Goal: Information Seeking & Learning: Learn about a topic

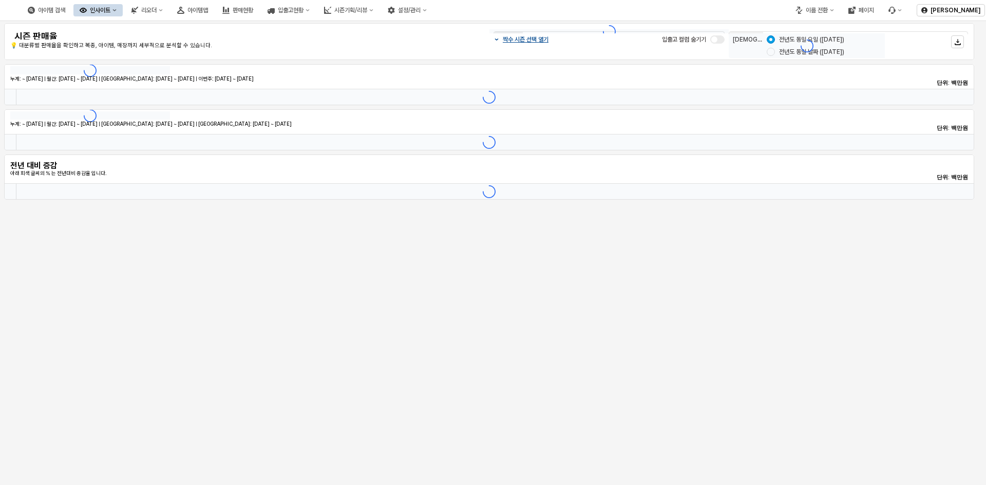
type input "*******"
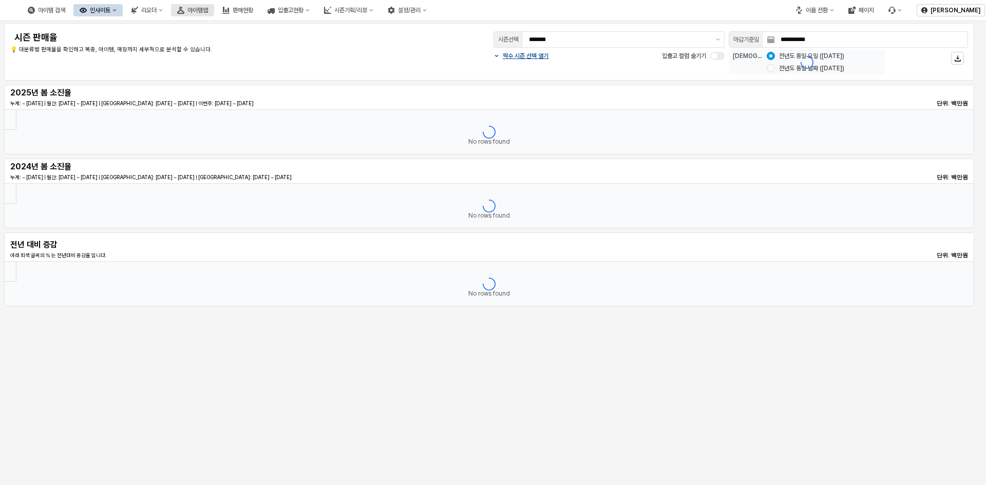
click at [208, 10] on font "아이템맵" at bounding box center [197, 10] width 21 height 7
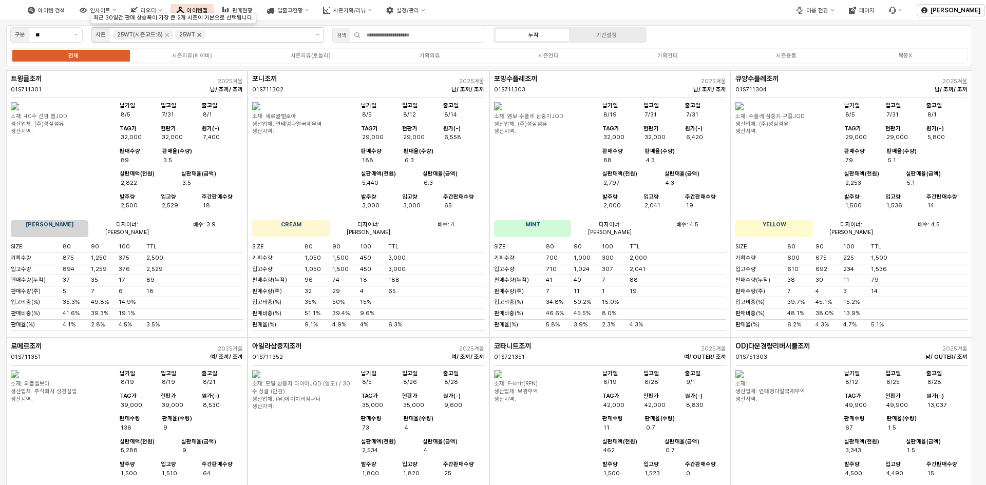
click at [195, 34] on icon "Remove 25WT" at bounding box center [199, 35] width 8 height 8
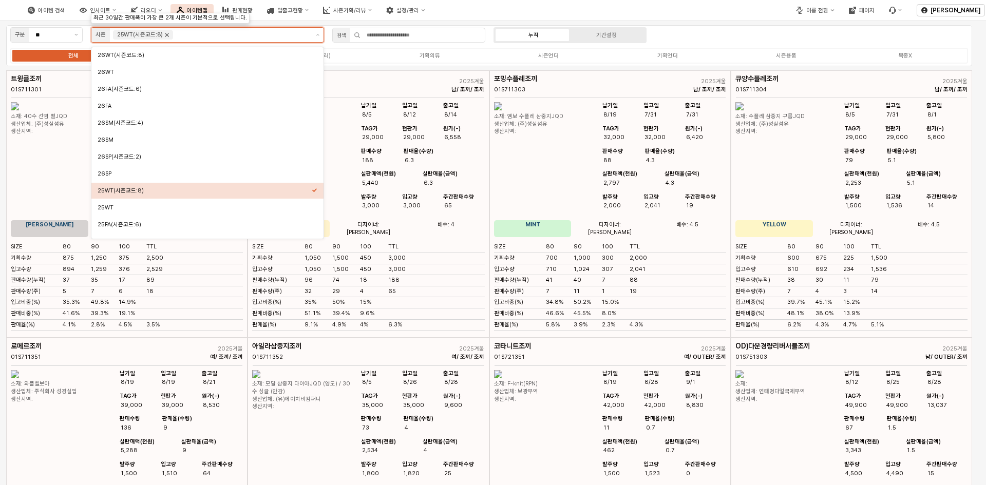
click at [166, 37] on icon "Remove 25WT(시즌코드:8)" at bounding box center [167, 35] width 8 height 8
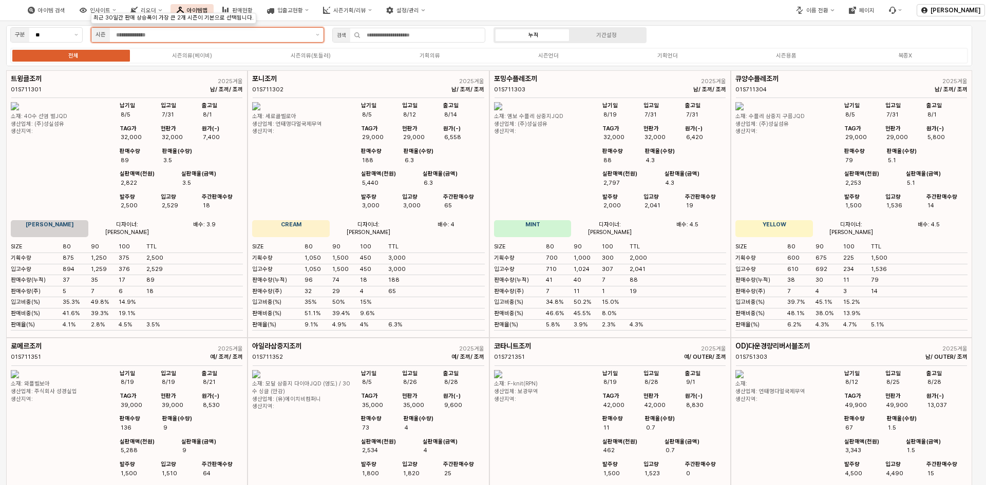
click at [303, 40] on div "앱 프레임" at bounding box center [211, 35] width 202 height 14
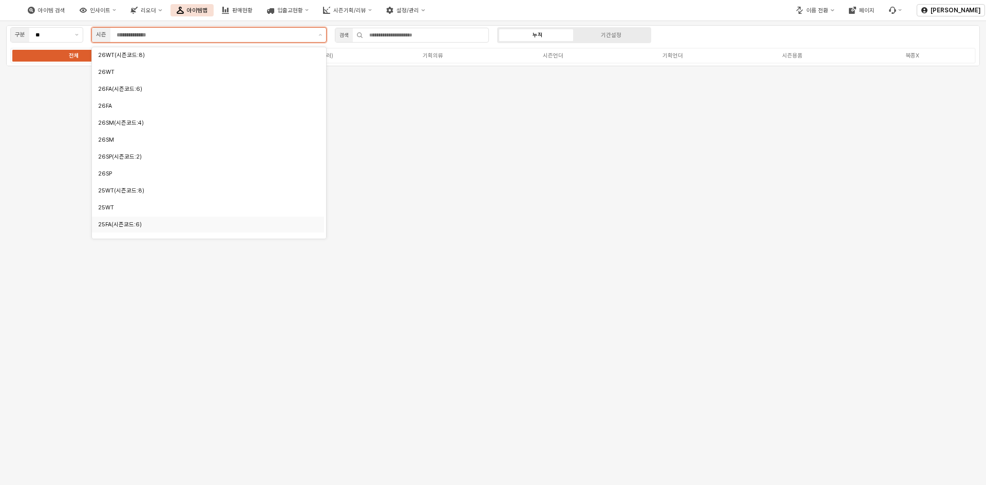
click at [221, 225] on div "25FA(시즌코드:6)" at bounding box center [205, 225] width 214 height 8
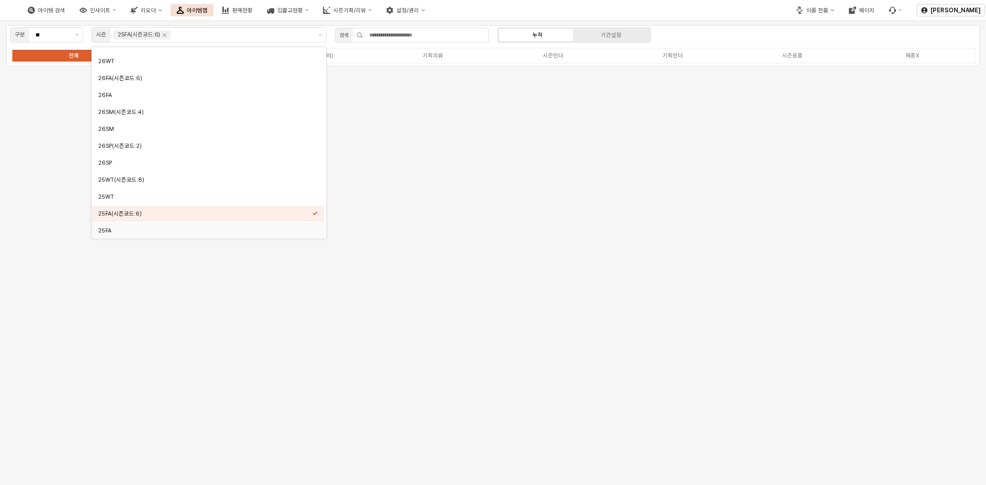
click at [455, 271] on div "구분 ** 시즌 25FA(시즌코드:6) 검색 누적 기간설정 전체 시즌의류(베이비) 시즌의류(토들러) 기획의류 시즌언더 기획언더 시즌용품 복종X" at bounding box center [493, 253] width 986 height 464
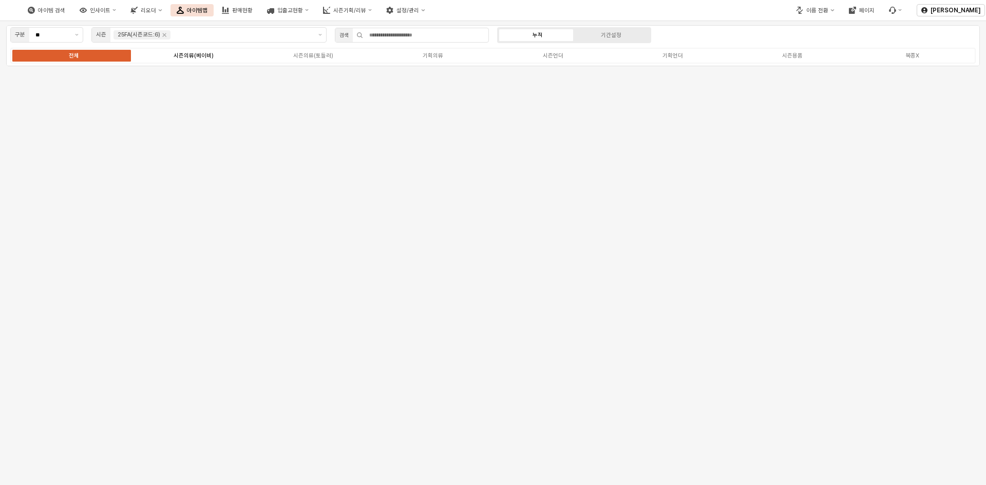
click at [198, 58] on div "시즌의류(베이비)" at bounding box center [194, 55] width 40 height 7
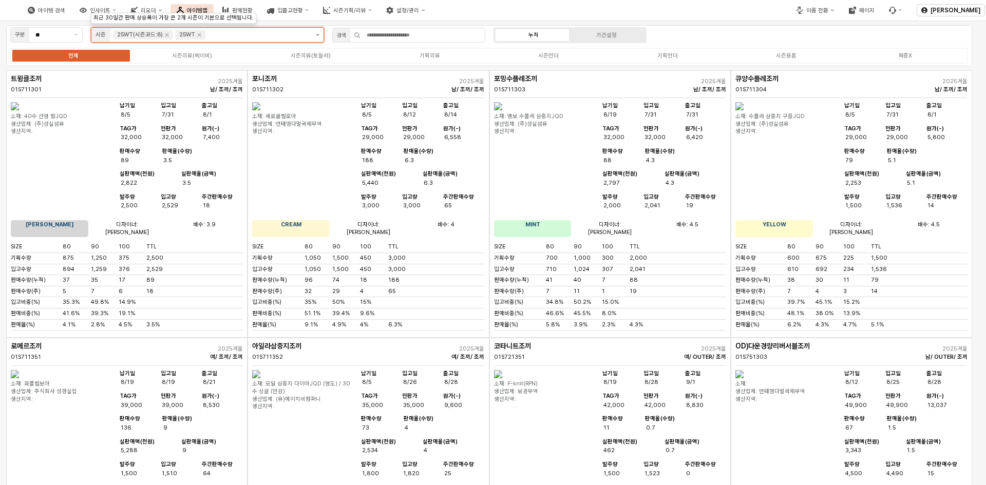
click at [316, 40] on button "제안 사항 표시" at bounding box center [318, 35] width 12 height 14
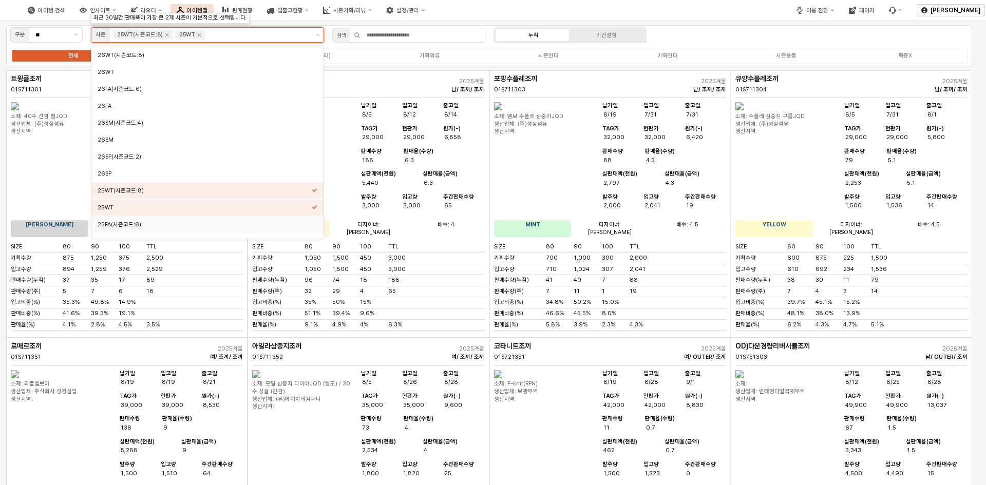
click at [181, 226] on div "25FA(시즌코드:6)" at bounding box center [205, 225] width 214 height 8
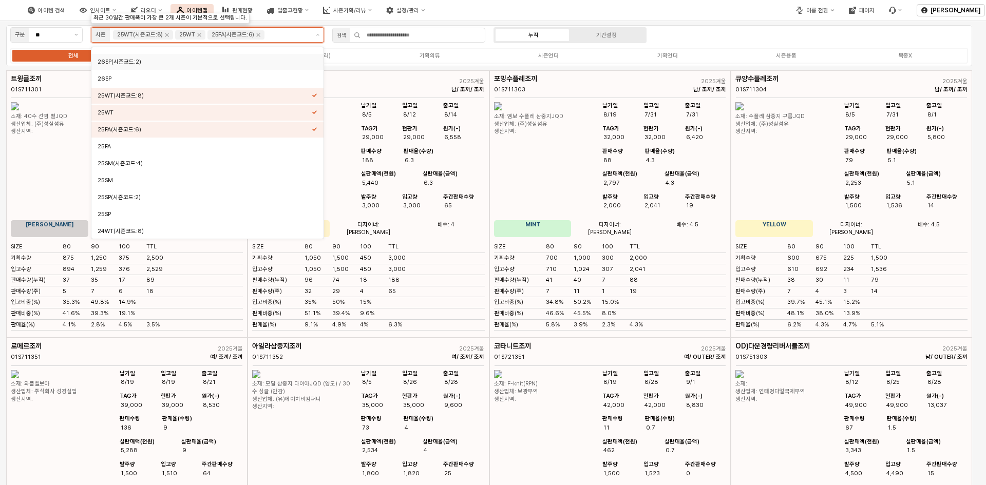
scroll to position [103, 0]
click at [216, 143] on div "25FA" at bounding box center [205, 139] width 214 height 10
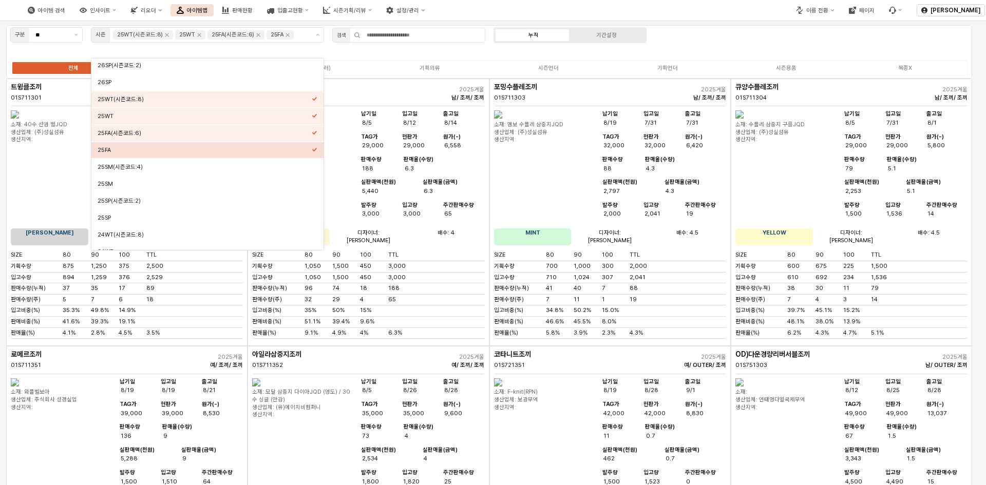
click at [568, 13] on div "아이템 검색 인사이트 리오더 아이템맵 판매현황 입출고현황 시즌기획/리뷰 설정/관리" at bounding box center [369, 10] width 739 height 22
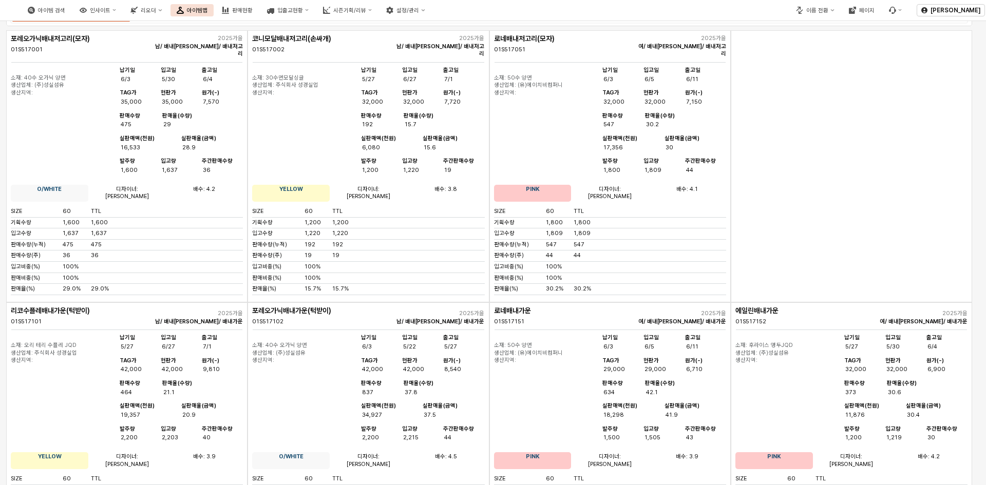
scroll to position [0, 0]
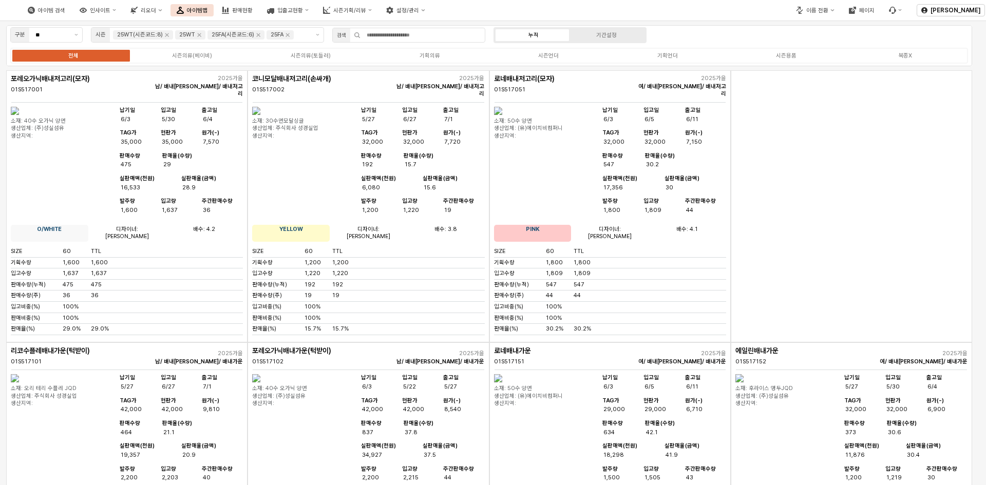
click at [174, 49] on div "전체 시즌의류(베이비) 시즌의류(토들러) 기획의류 시즌언더 기획언더 시즌용품 복종X" at bounding box center [489, 56] width 958 height 16
click at [176, 59] on label "시즌의류(베이비)" at bounding box center [191, 55] width 119 height 9
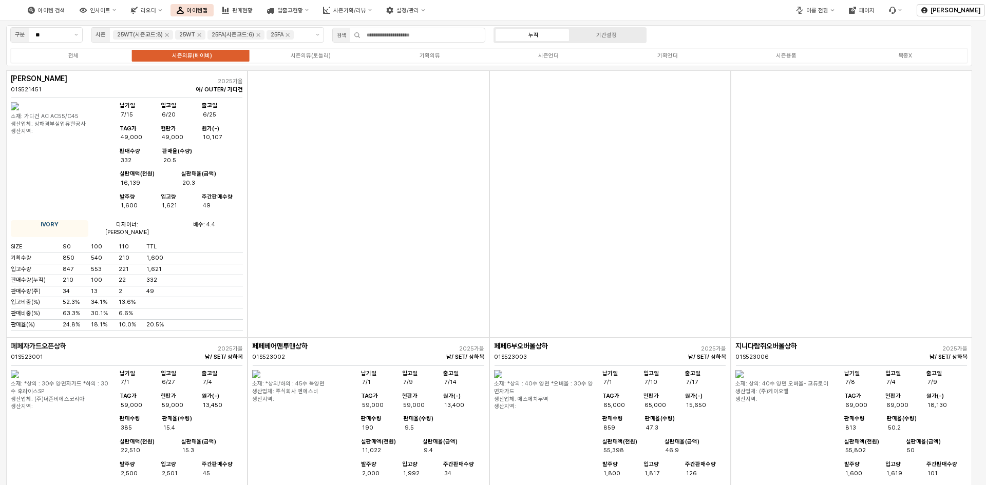
click at [298, 60] on div "전체 시즌의류(베이비) 시즌의류(토들러) 기획의류 시즌언더 기획언더 시즌용품 복종X" at bounding box center [489, 56] width 958 height 16
click at [303, 56] on div "시즌의류(토들러)" at bounding box center [311, 55] width 40 height 7
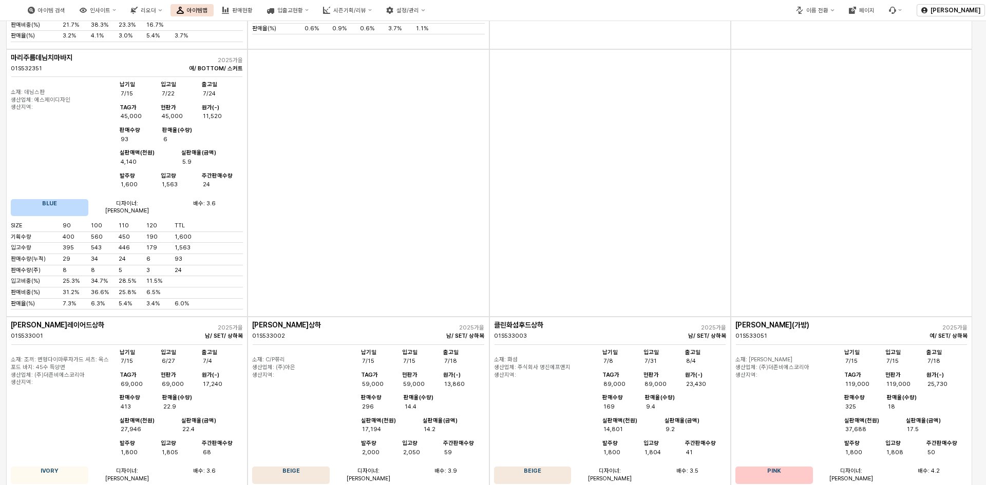
scroll to position [2567, 0]
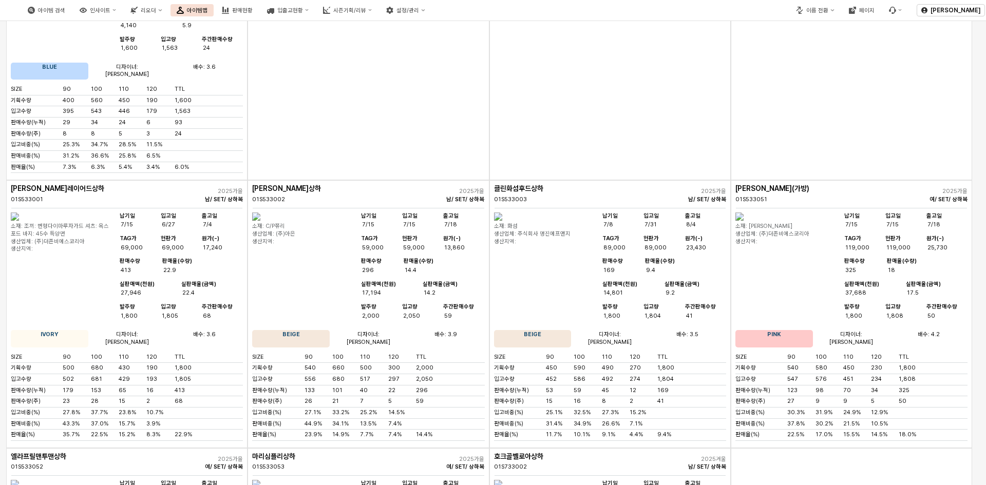
click at [19, 221] on img "앱 프레임" at bounding box center [15, 217] width 8 height 8
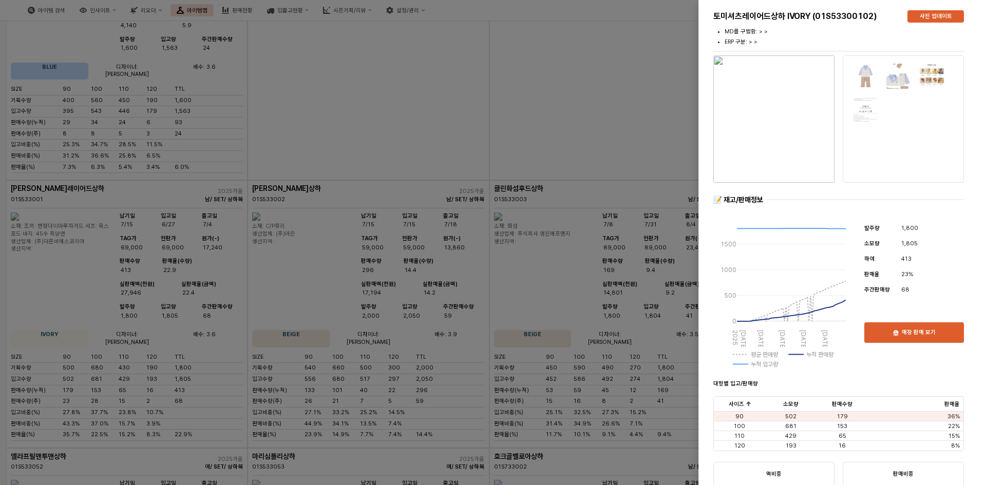
click at [553, 167] on div at bounding box center [493, 242] width 986 height 485
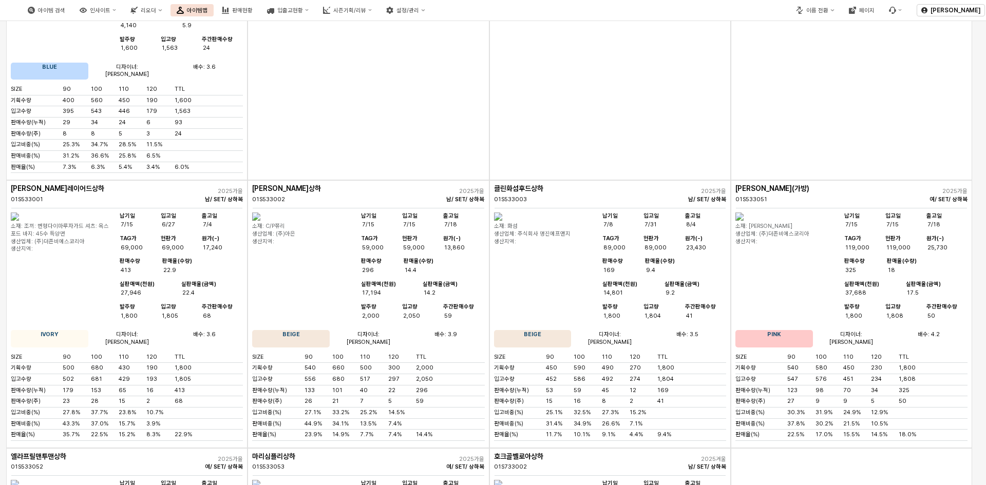
click at [654, 96] on div "앱 프레임" at bounding box center [609, 47] width 241 height 268
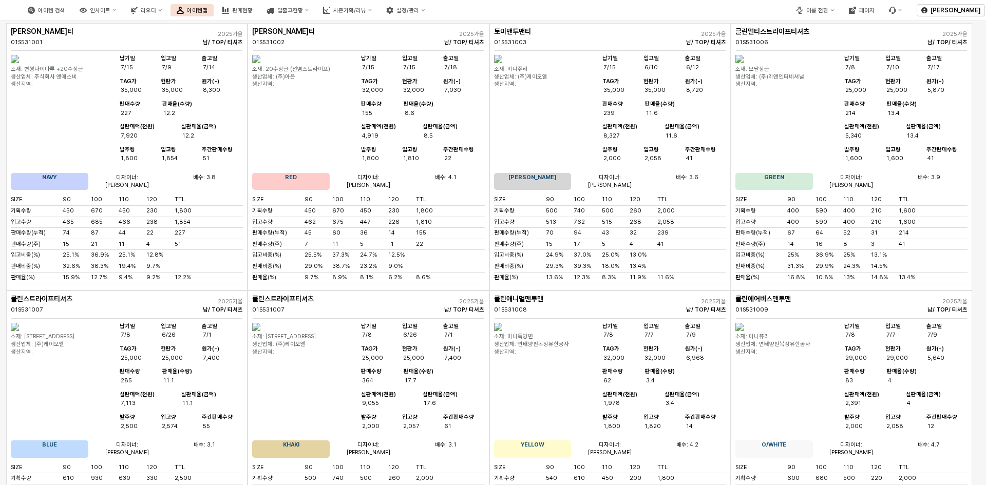
scroll to position [0, 0]
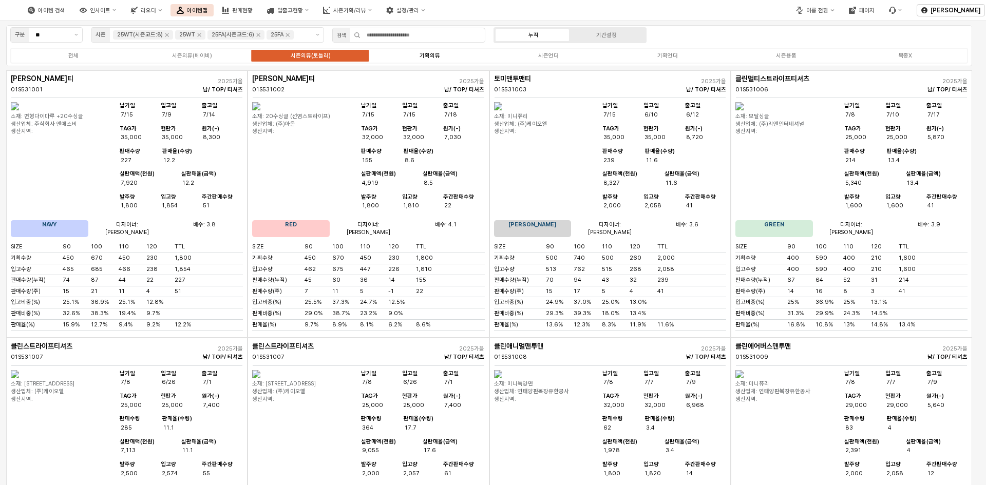
click at [450, 59] on label "기획의류" at bounding box center [429, 55] width 119 height 9
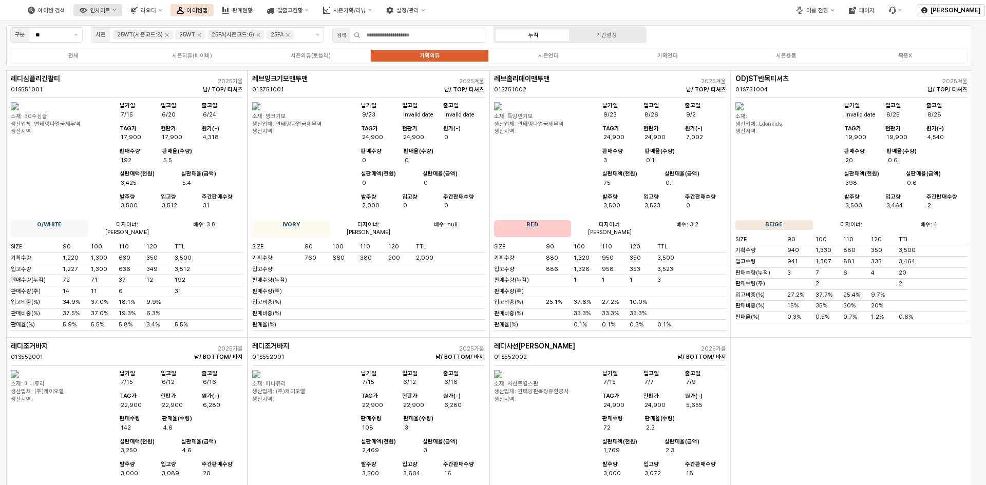
click at [122, 14] on button "인사이트" at bounding box center [97, 10] width 49 height 12
click at [148, 29] on font "주간 최고 & 최악" at bounding box center [142, 29] width 39 height 7
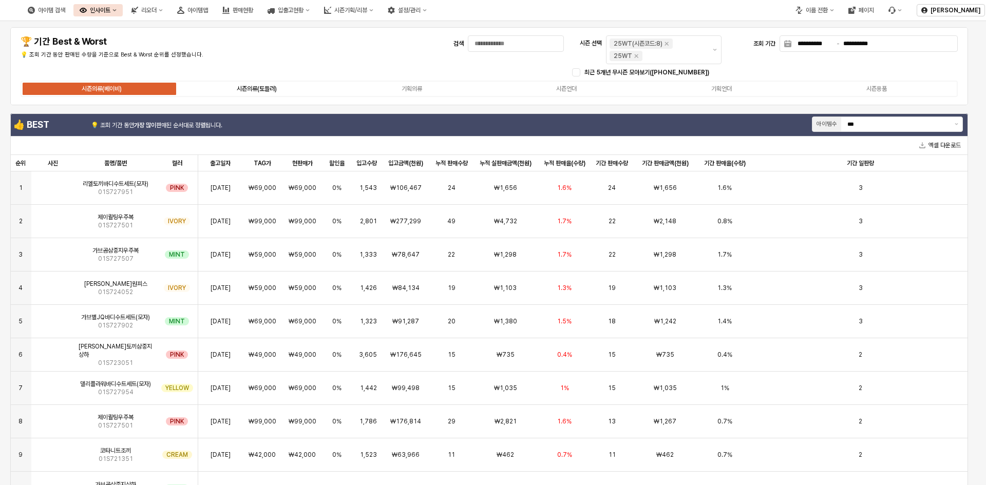
click at [278, 89] on label "시즌의류(토들러)" at bounding box center [256, 88] width 155 height 9
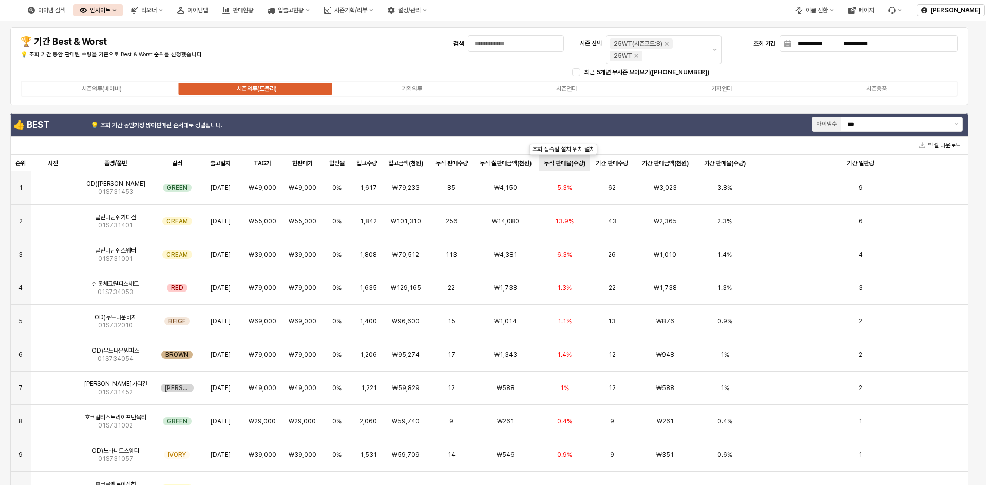
click at [572, 167] on div "누적 판매율(수량) 누적 판매율(수량)" at bounding box center [565, 163] width 52 height 16
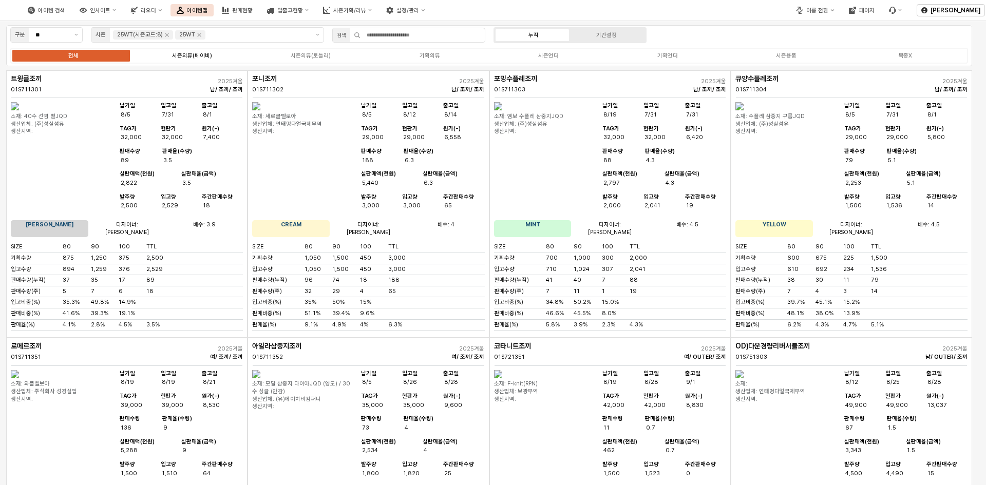
click at [217, 55] on label "시즌의류(베이비)" at bounding box center [191, 55] width 119 height 9
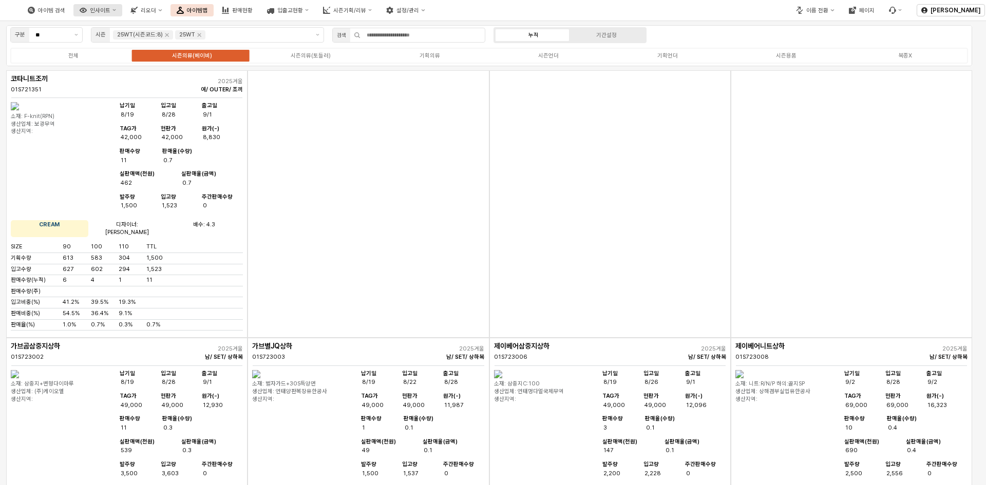
click at [110, 10] on font "인사이트" at bounding box center [100, 10] width 21 height 7
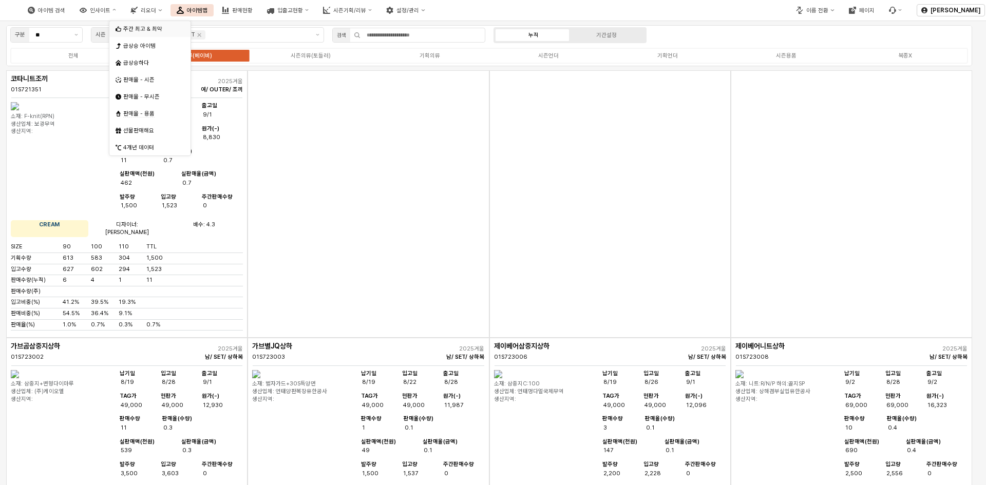
click at [134, 31] on font "주간 최고 & 최악" at bounding box center [142, 29] width 39 height 7
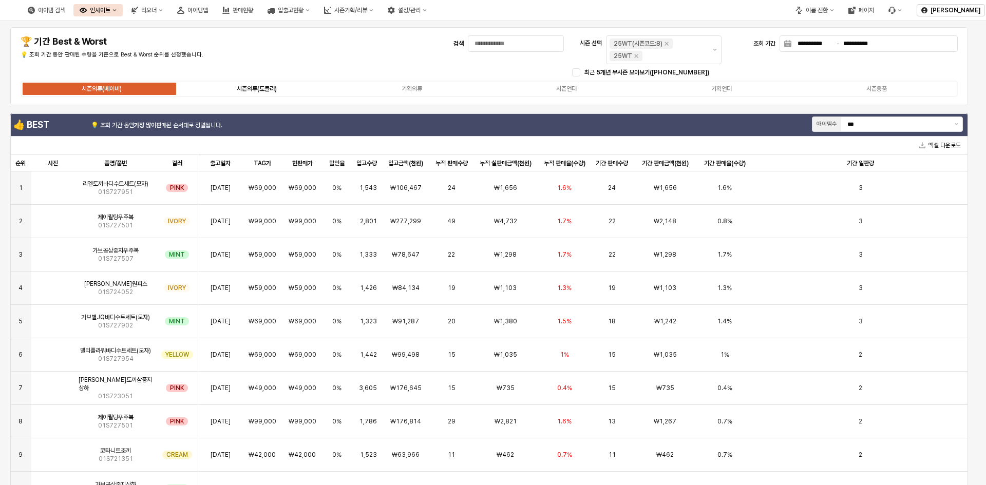
click at [262, 86] on div "시즌의류(토들러)" at bounding box center [257, 88] width 40 height 7
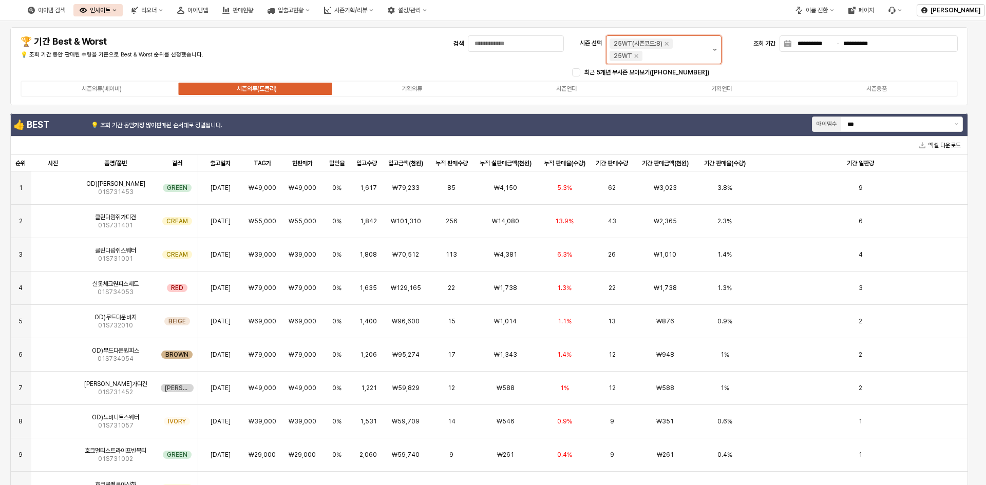
click at [715, 55] on button "제안 사항 표시" at bounding box center [715, 50] width 12 height 28
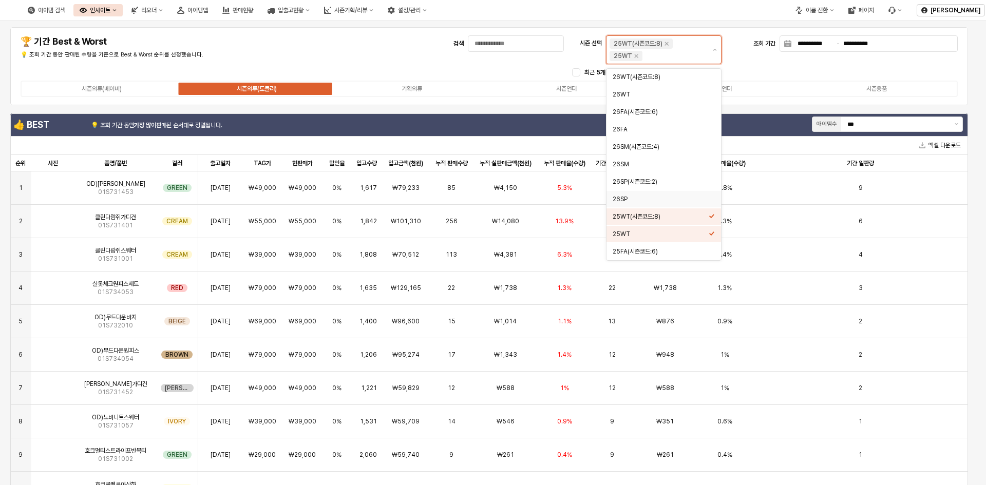
scroll to position [51, 0]
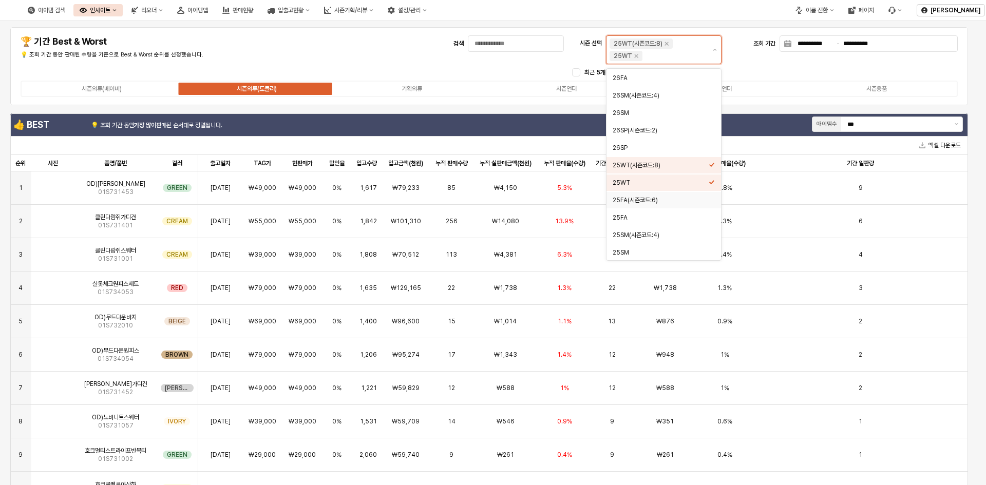
click at [661, 201] on div "25FA(시즌코드:6)" at bounding box center [661, 200] width 96 height 8
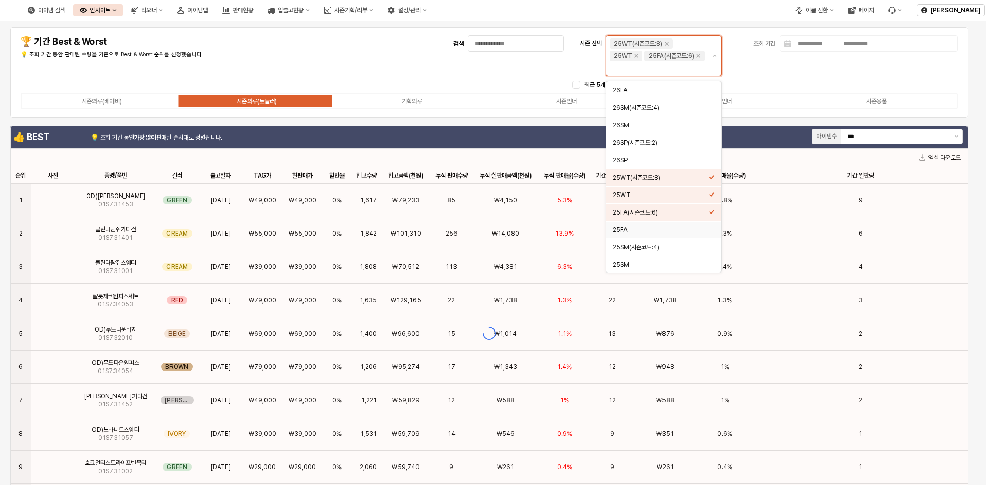
click at [652, 223] on div "25FA" at bounding box center [663, 230] width 115 height 16
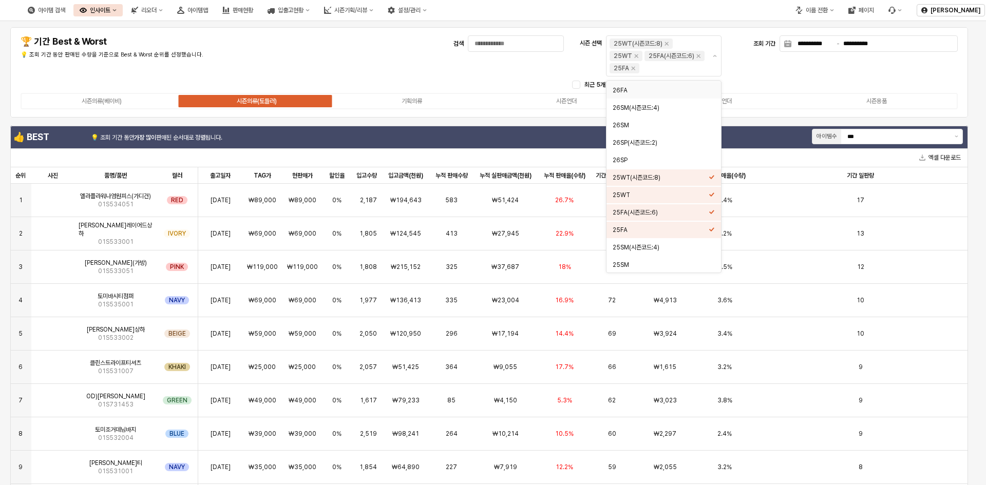
click at [763, 90] on div "최근 5개년 무시즌 모아보기([PHONE_NUMBER])" at bounding box center [765, 85] width 394 height 12
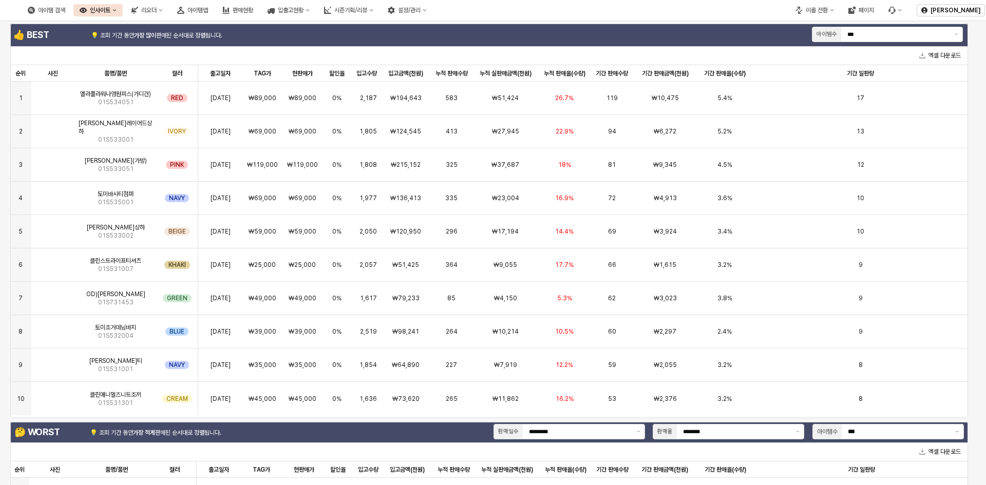
scroll to position [103, 0]
click at [53, 127] on img "앱 프레임" at bounding box center [53, 127] width 0 height 0
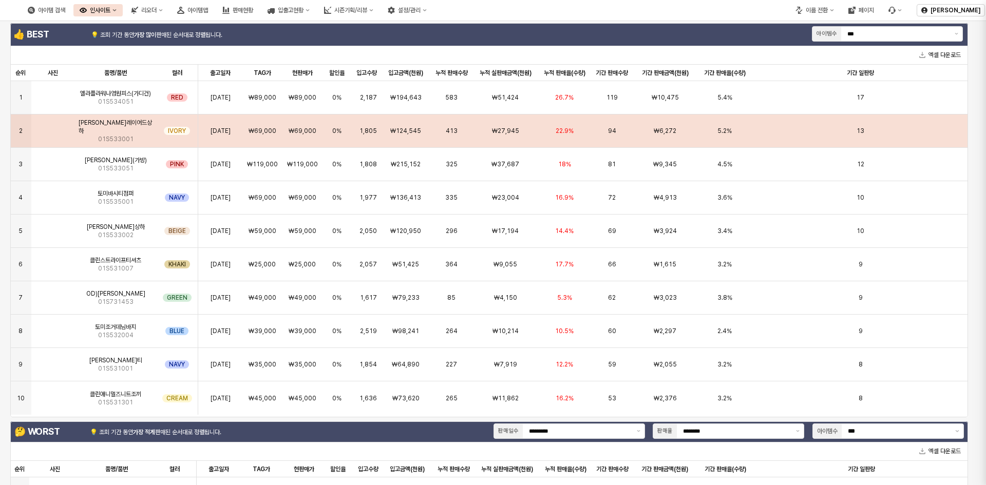
click at [48, 128] on div at bounding box center [493, 242] width 986 height 485
click at [53, 127] on img "앱 프레임" at bounding box center [53, 127] width 0 height 0
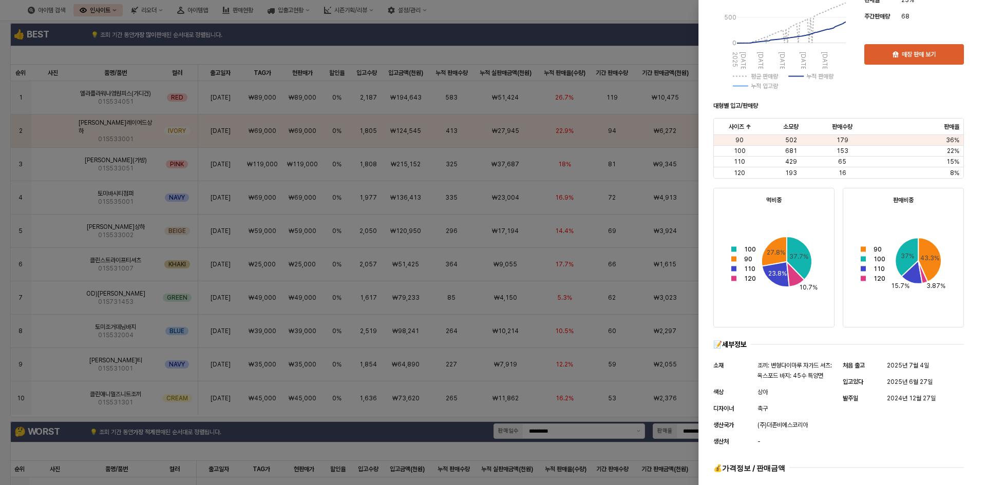
scroll to position [355, 0]
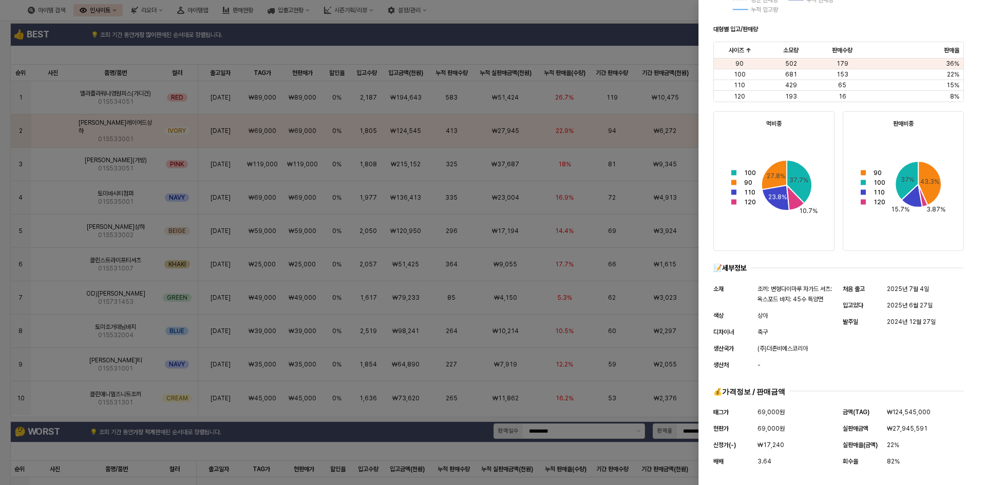
click at [575, 272] on div at bounding box center [493, 242] width 986 height 485
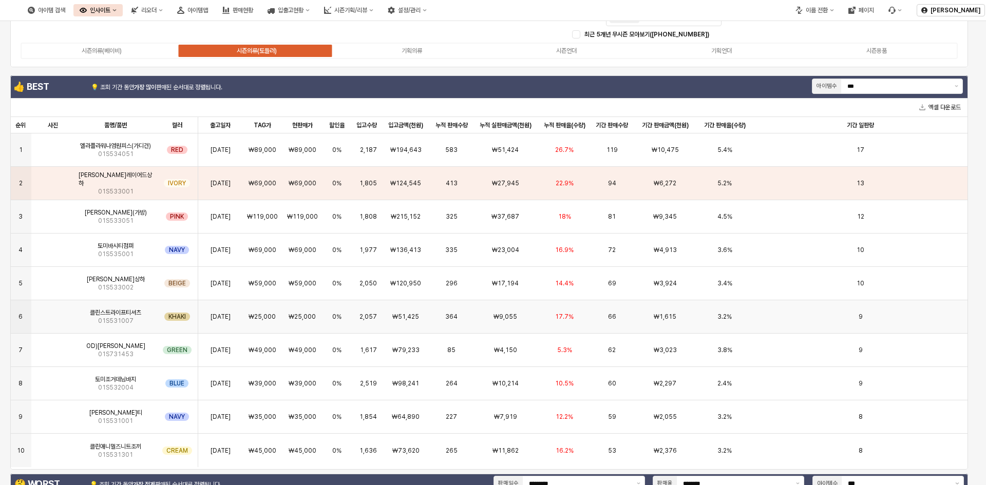
scroll to position [0, 0]
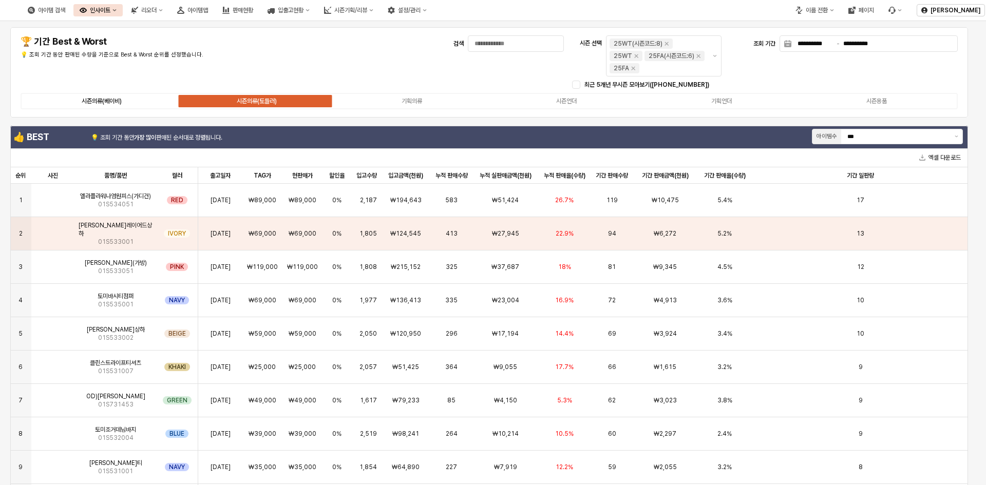
click at [133, 100] on label "시즌의류(베이비)" at bounding box center [101, 101] width 155 height 9
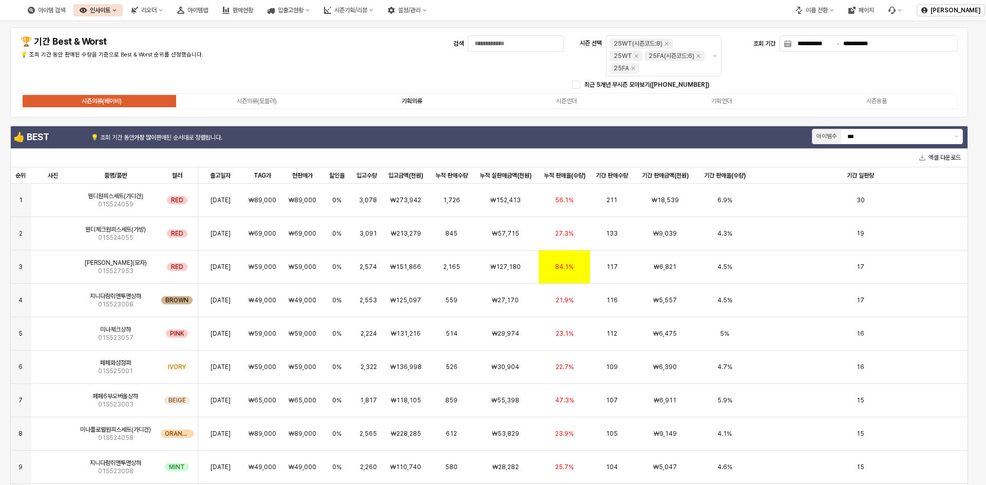
click at [412, 104] on div "기획의류" at bounding box center [412, 101] width 21 height 7
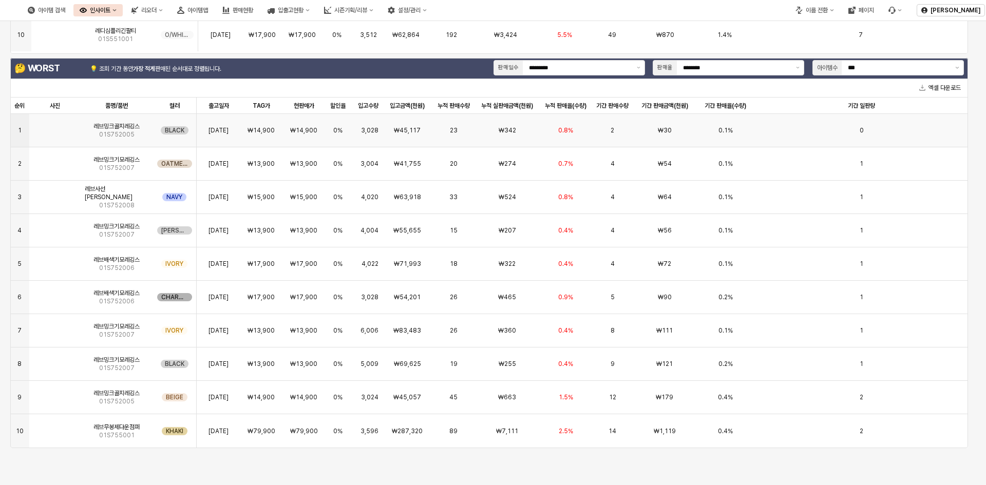
scroll to position [158, 0]
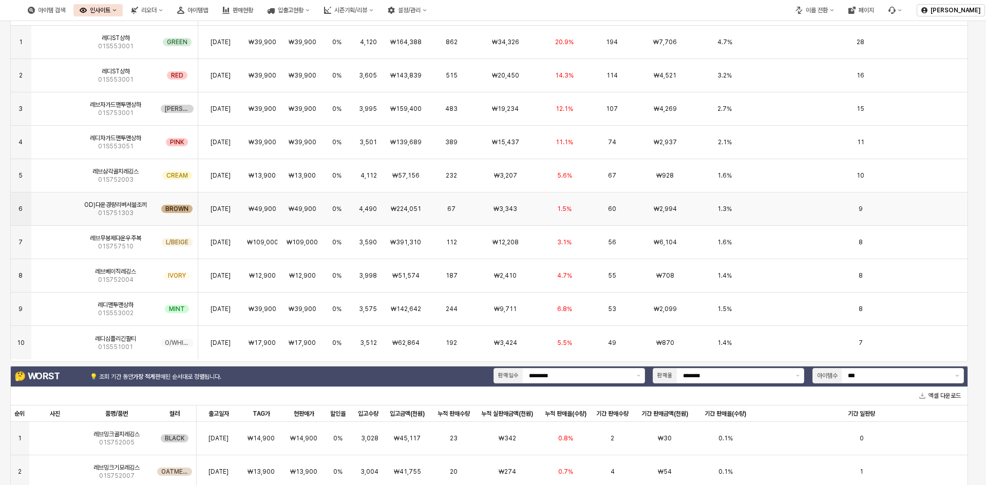
click at [530, 206] on div "₩3,343" at bounding box center [505, 209] width 66 height 33
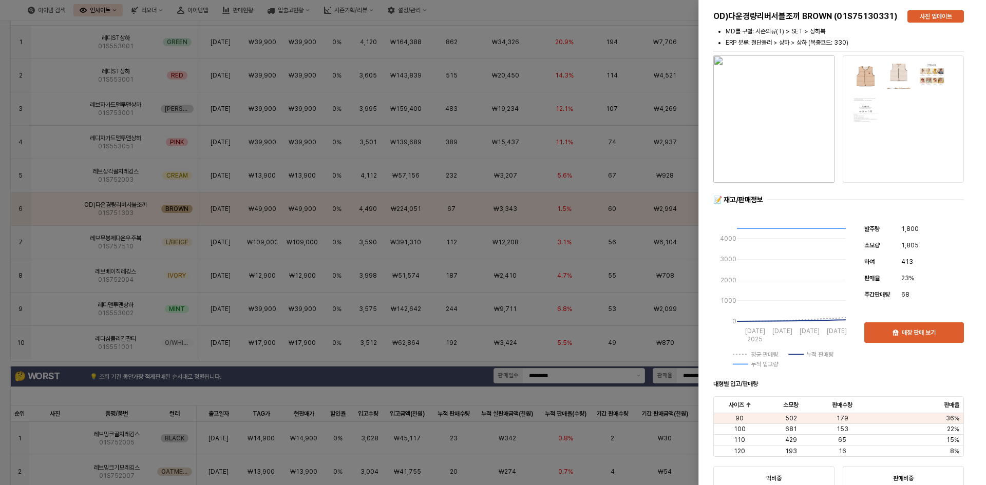
click at [897, 74] on img at bounding box center [899, 76] width 26 height 26
click at [825, 132] on img "button" at bounding box center [773, 118] width 121 height 127
click at [883, 86] on div at bounding box center [898, 93] width 91 height 58
click at [822, 85] on img "button" at bounding box center [773, 118] width 121 height 127
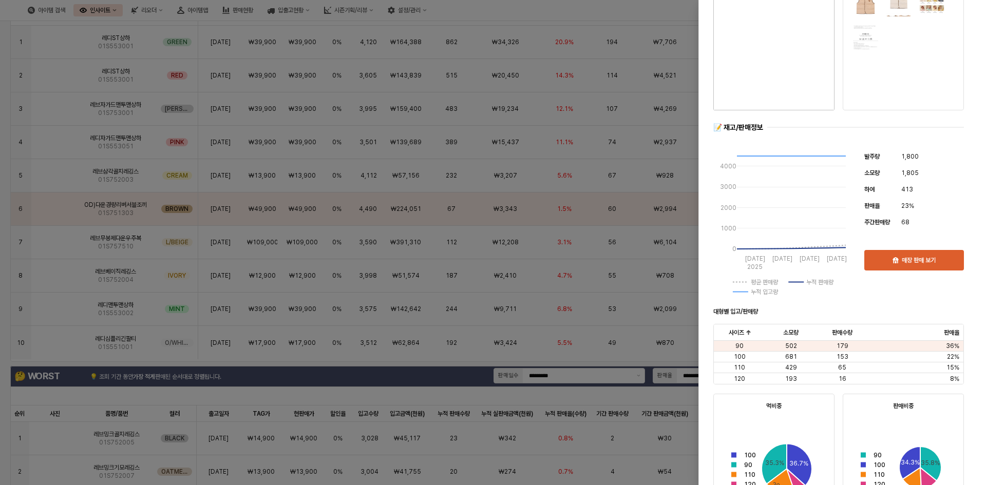
scroll to position [0, 0]
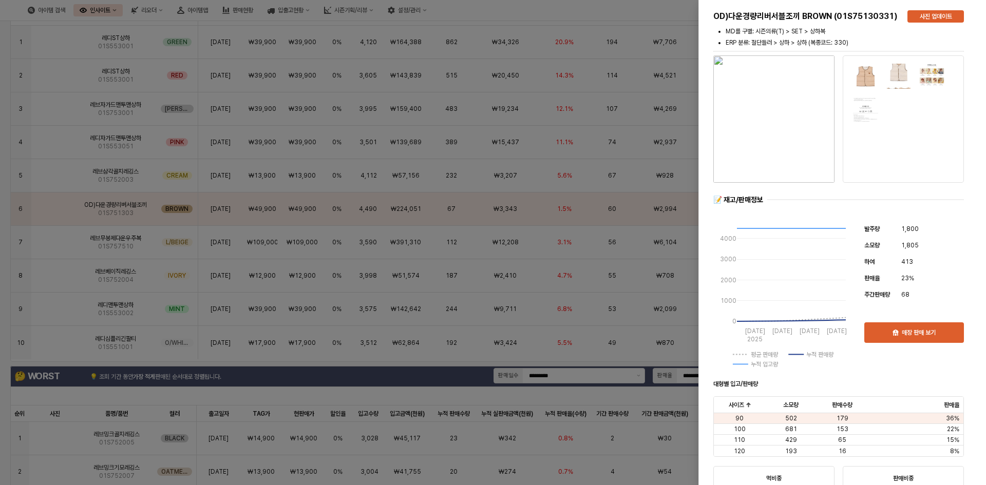
click at [899, 155] on div at bounding box center [903, 119] width 109 height 115
click at [878, 91] on div at bounding box center [898, 93] width 91 height 58
click at [889, 83] on img at bounding box center [899, 76] width 26 height 26
click at [605, 175] on div at bounding box center [493, 242] width 986 height 485
